Goal: Transaction & Acquisition: Register for event/course

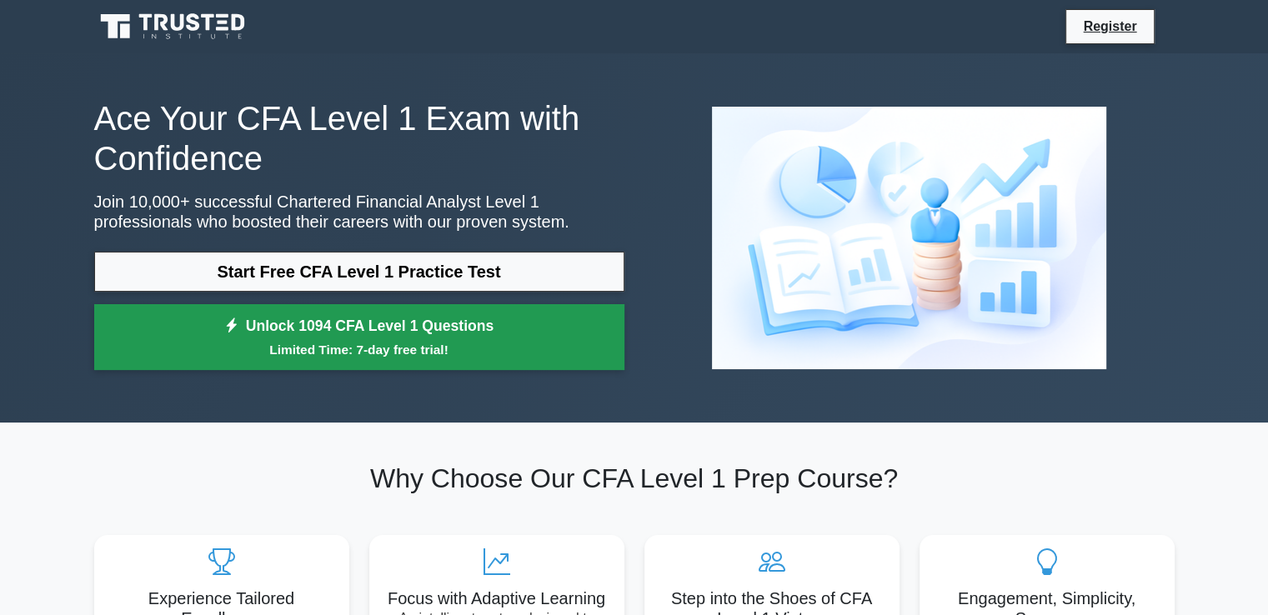
click at [366, 368] on link "Unlock 1094 CFA Level 1 Questions Limited Time: 7-day free trial!" at bounding box center [359, 337] width 530 height 67
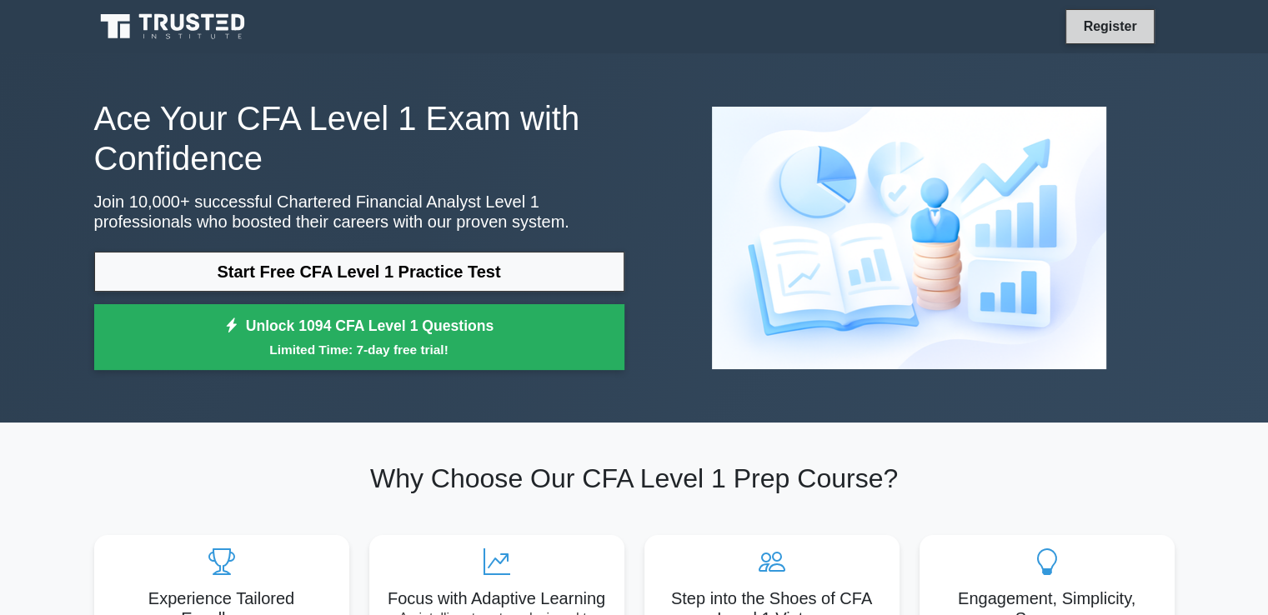
click at [1119, 24] on link "Register" at bounding box center [1109, 26] width 73 height 21
